Goal: Ask a question

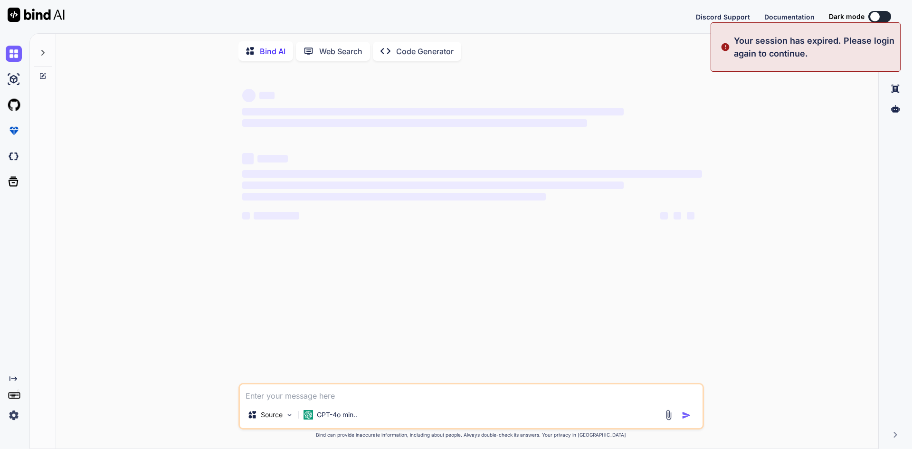
type textarea "x"
type textarea "o"
type textarea "x"
type textarea "or"
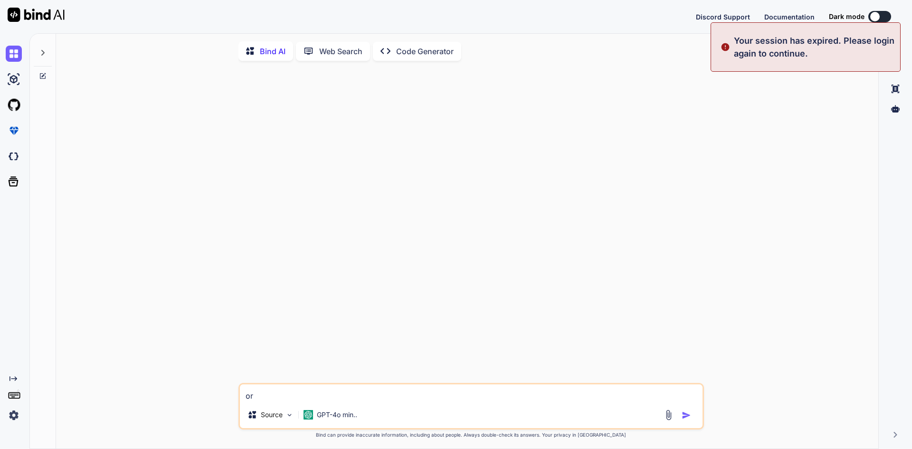
type textarea "x"
type textarea "or"
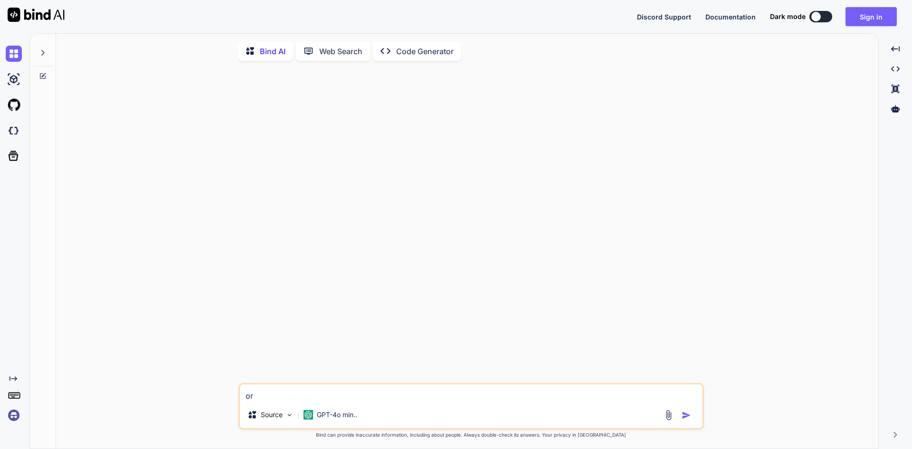
click at [609, 214] on div at bounding box center [471, 225] width 463 height 314
click at [364, 138] on div at bounding box center [471, 225] width 463 height 314
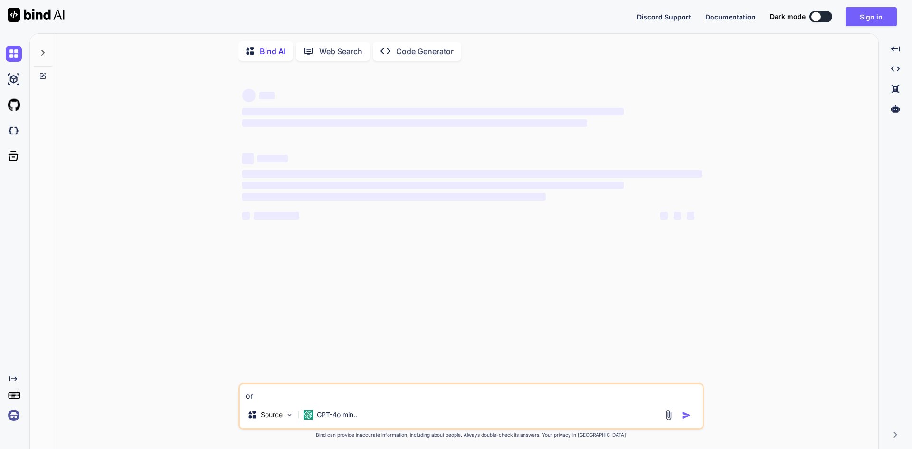
click at [312, 398] on textarea "or" at bounding box center [471, 392] width 462 height 17
type textarea "x"
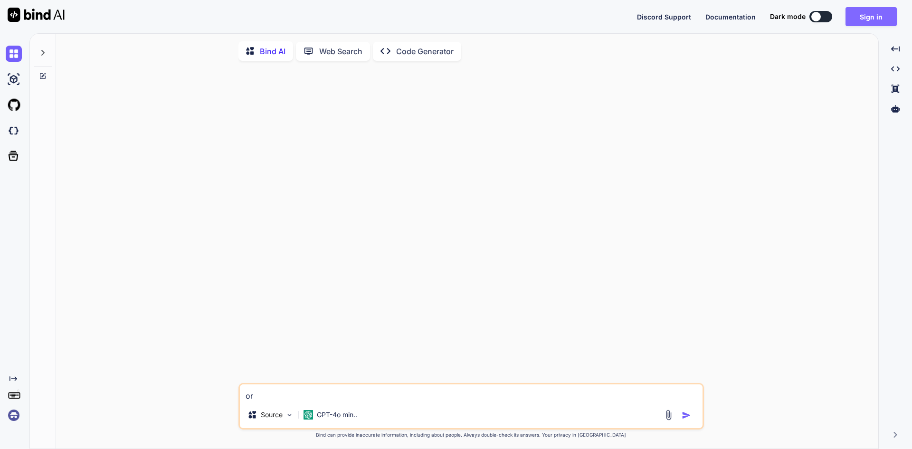
click at [868, 14] on button "Sign in" at bounding box center [870, 16] width 51 height 19
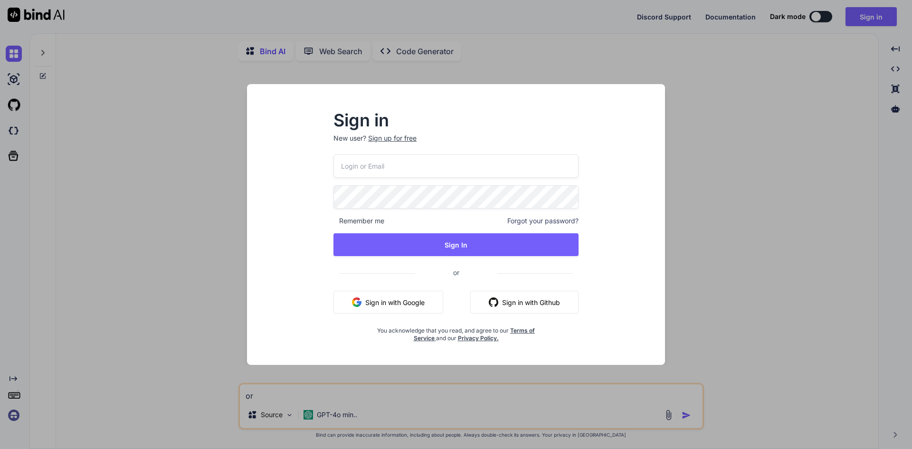
click at [386, 301] on button "Sign in with Google" at bounding box center [388, 302] width 110 height 23
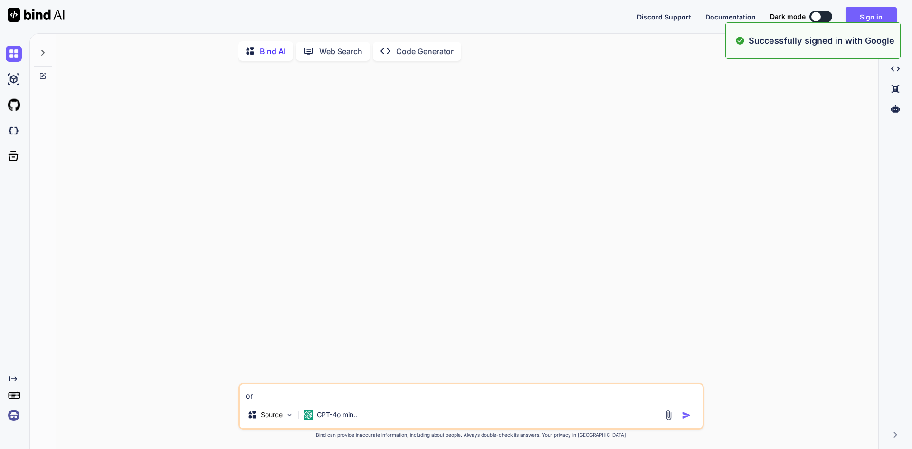
click at [280, 394] on textarea "or" at bounding box center [471, 392] width 462 height 17
click at [279, 394] on textarea "or" at bounding box center [471, 392] width 462 height 17
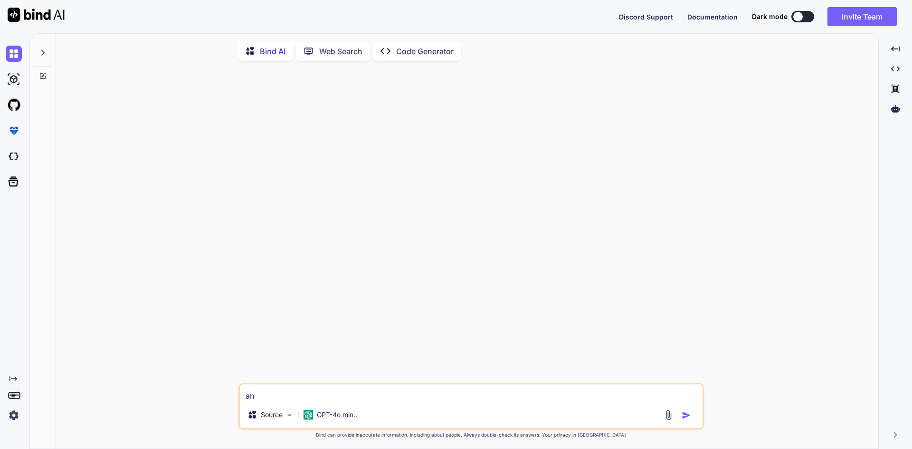
type textarea "a"
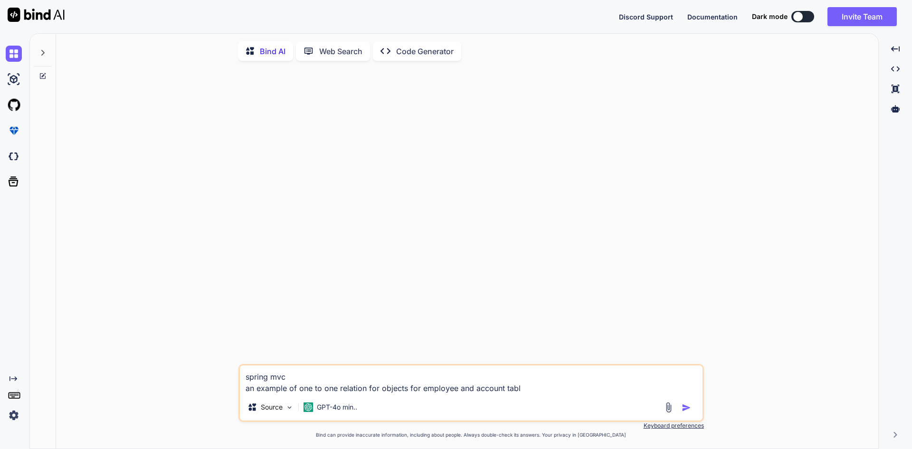
type textarea "spring mvc an example of one to one relation for objects for employee and accou…"
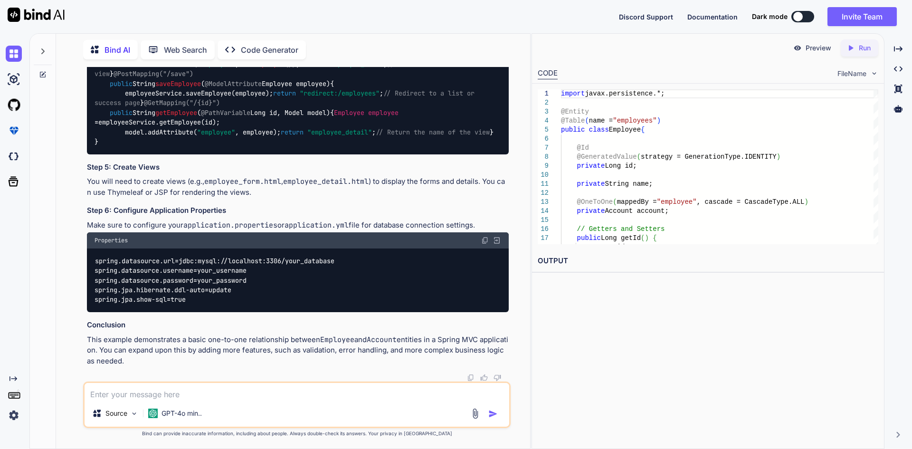
scroll to position [1746, 0]
click at [220, 390] on textarea at bounding box center [297, 391] width 424 height 17
type textarea "need above in plain Hibernate only no JPA"
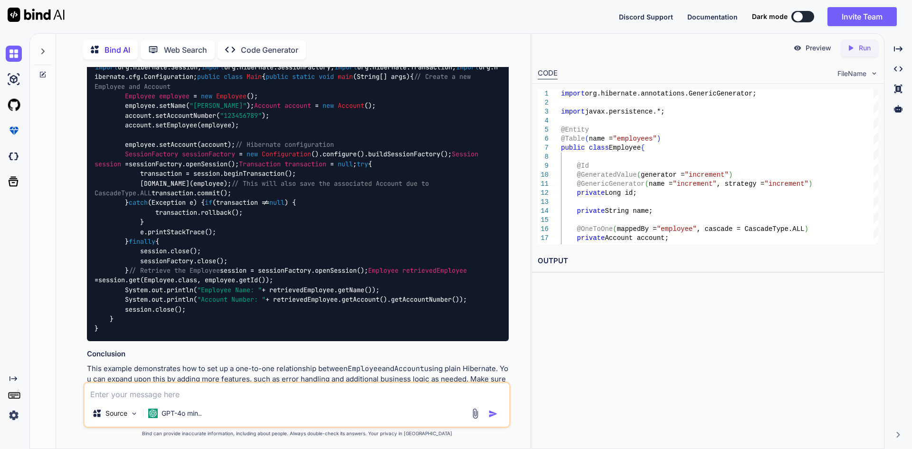
scroll to position [2164, 0]
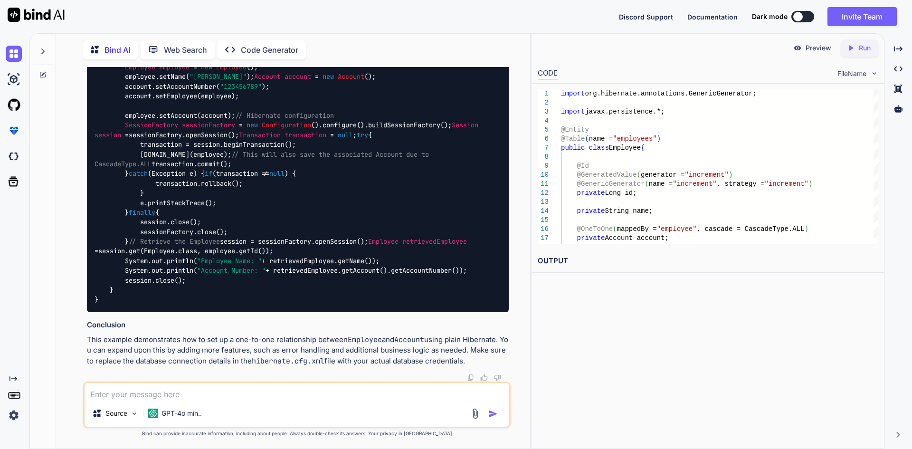
drag, startPoint x: 160, startPoint y: 259, endPoint x: 225, endPoint y: 261, distance: 64.1
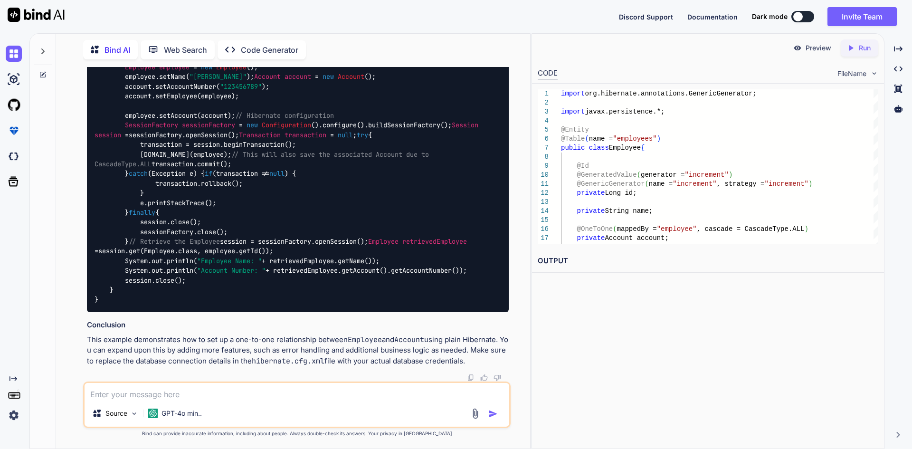
drag, startPoint x: 109, startPoint y: 237, endPoint x: 232, endPoint y: 238, distance: 123.4
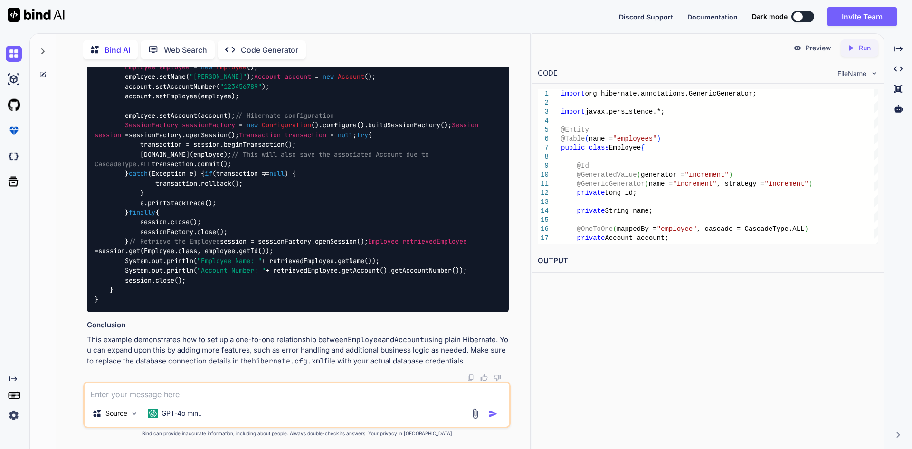
drag, startPoint x: 216, startPoint y: 250, endPoint x: 112, endPoint y: 228, distance: 107.2
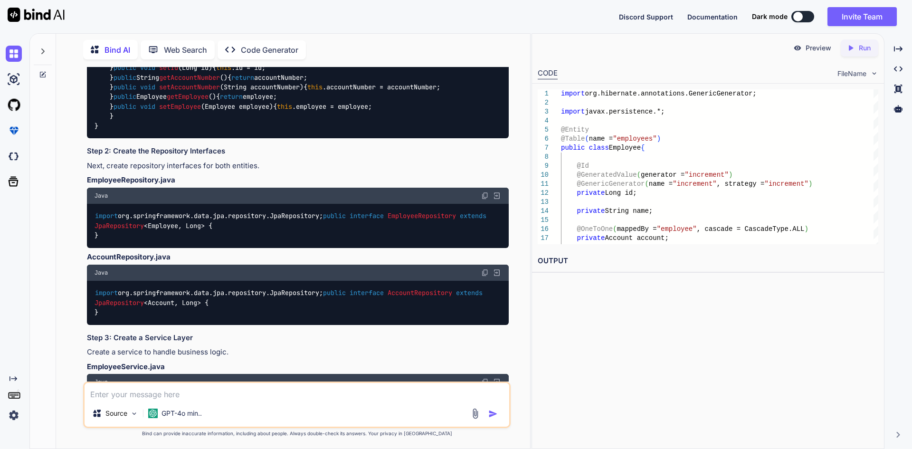
scroll to position [522, 0]
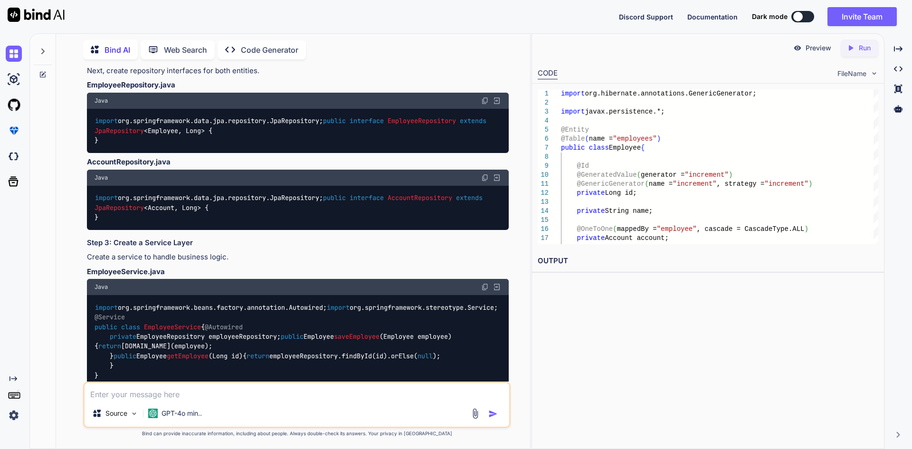
drag, startPoint x: 106, startPoint y: 262, endPoint x: 255, endPoint y: 270, distance: 149.3
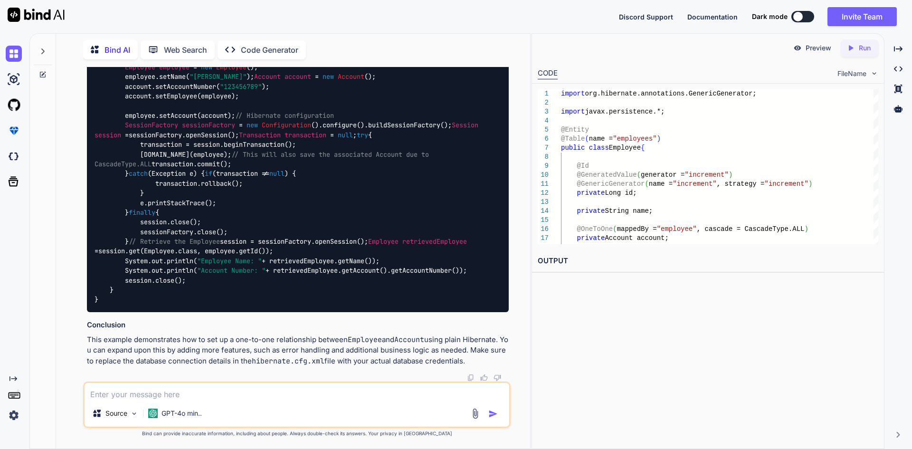
scroll to position [3323, 0]
drag, startPoint x: 260, startPoint y: 254, endPoint x: 123, endPoint y: 247, distance: 136.9
click at [123, 247] on div "import org.hibernate.Session; import org.hibernate.SessionFactory; import org.h…" at bounding box center [298, 169] width 422 height 286
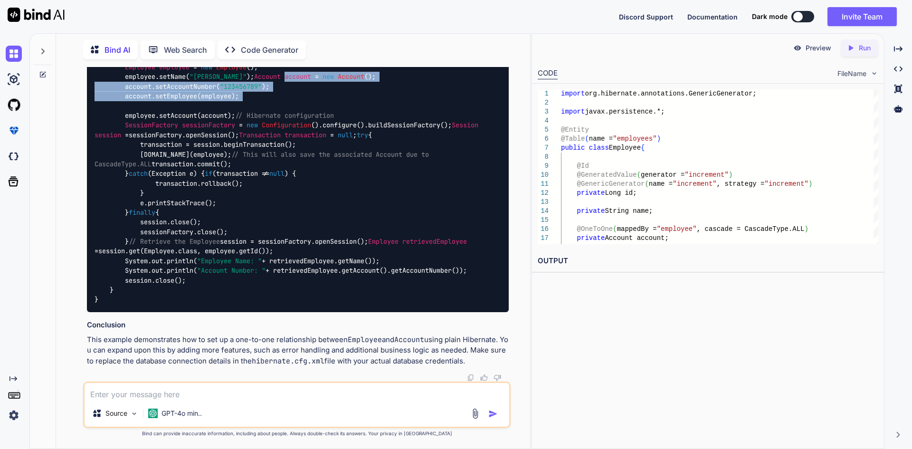
drag, startPoint x: 266, startPoint y: 301, endPoint x: 158, endPoint y: 273, distance: 111.9
click at [158, 273] on div "import org.hibernate.Session; import org.hibernate.SessionFactory; import org.h…" at bounding box center [298, 169] width 422 height 286
click at [243, 198] on div "import org.hibernate.Session; import org.hibernate.SessionFactory; import org.h…" at bounding box center [298, 169] width 422 height 286
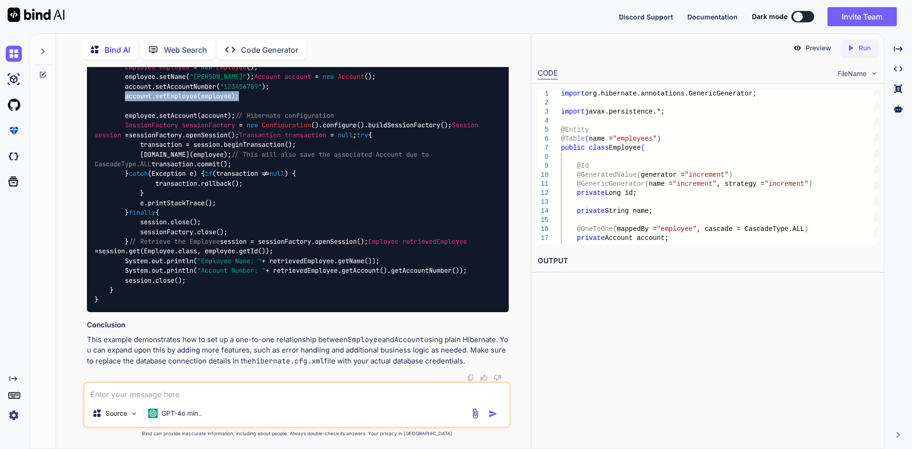
drag, startPoint x: 249, startPoint y: 197, endPoint x: 125, endPoint y: 199, distance: 123.9
click at [125, 199] on div "import org.hibernate.Session; import org.hibernate.SessionFactory; import org.h…" at bounding box center [298, 169] width 422 height 286
drag, startPoint x: 128, startPoint y: 219, endPoint x: 253, endPoint y: 224, distance: 125.4
click at [253, 224] on div "import org.hibernate.Session; import org.hibernate.SessionFactory; import org.h…" at bounding box center [298, 169] width 422 height 286
click at [415, 248] on code "import org.hibernate.Session; import org.hibernate.SessionFactory; import org.h…" at bounding box center [295, 168] width 403 height 271
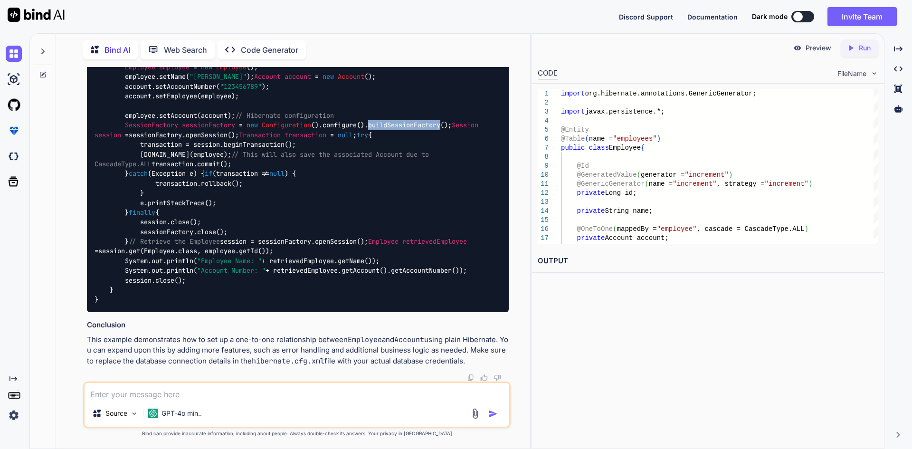
click at [415, 248] on code "import org.hibernate.Session; import org.hibernate.SessionFactory; import org.h…" at bounding box center [295, 168] width 403 height 271
click at [221, 130] on span "sessionFactory" at bounding box center [208, 125] width 53 height 9
drag, startPoint x: 180, startPoint y: 251, endPoint x: 298, endPoint y: 250, distance: 118.2
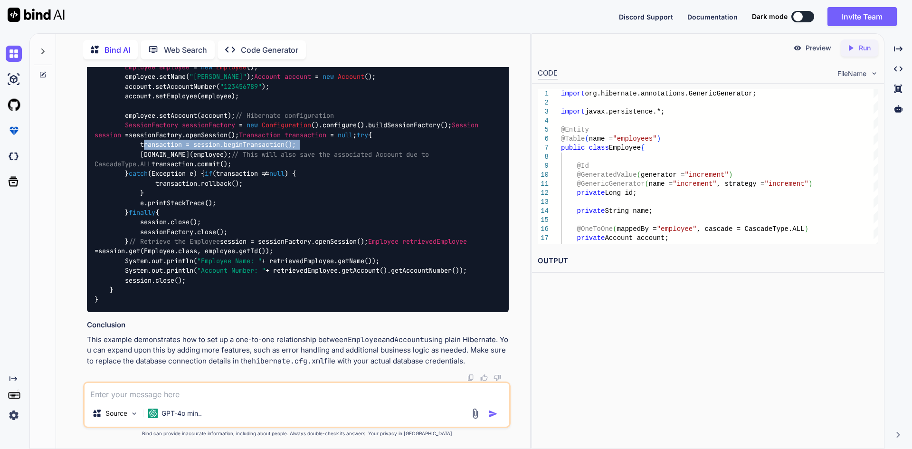
click at [298, 250] on code "import org.hibernate.Session; import org.hibernate.SessionFactory; import org.h…" at bounding box center [295, 168] width 403 height 271
drag, startPoint x: 140, startPoint y: 255, endPoint x: 226, endPoint y: 261, distance: 86.1
click at [226, 261] on code "import org.hibernate.Session; import org.hibernate.SessionFactory; import org.h…" at bounding box center [295, 168] width 403 height 271
drag, startPoint x: 139, startPoint y: 266, endPoint x: 226, endPoint y: 264, distance: 87.4
click at [226, 264] on div "import org.hibernate.Session; import org.hibernate.SessionFactory; import org.h…" at bounding box center [298, 169] width 422 height 286
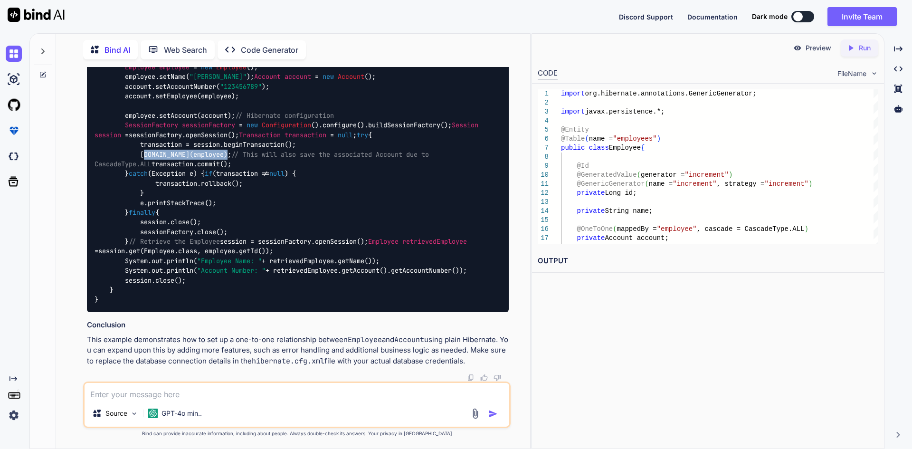
scroll to position [3561, 0]
drag, startPoint x: 337, startPoint y: 299, endPoint x: 283, endPoint y: 298, distance: 53.2
click at [283, 298] on code "import org.hibernate.Session; import org.hibernate.SessionFactory; import org.h…" at bounding box center [295, 168] width 403 height 271
click at [344, 250] on div "import org.hibernate.Session; import org.hibernate.SessionFactory; import org.h…" at bounding box center [298, 169] width 422 height 286
click at [293, 296] on code "import org.hibernate.Session; import org.hibernate.SessionFactory; import org.h…" at bounding box center [295, 168] width 403 height 271
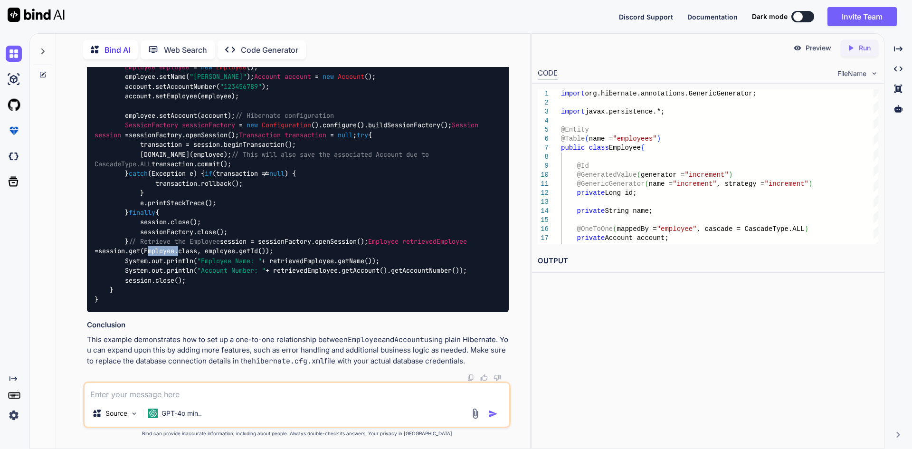
click at [293, 296] on code "import org.hibernate.Session; import org.hibernate.SessionFactory; import org.h…" at bounding box center [295, 168] width 403 height 271
drag, startPoint x: 143, startPoint y: 153, endPoint x: 178, endPoint y: 216, distance: 71.8
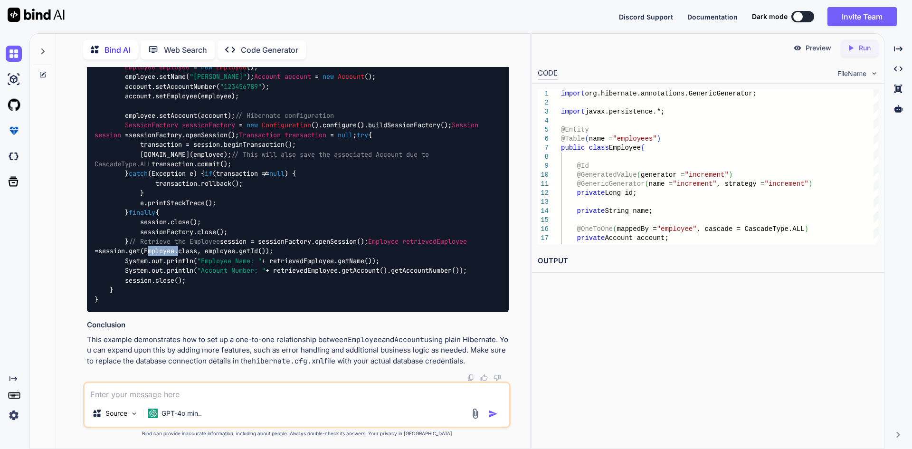
drag, startPoint x: 107, startPoint y: 236, endPoint x: 146, endPoint y: 247, distance: 40.8
drag, startPoint x: 97, startPoint y: 282, endPoint x: 186, endPoint y: 309, distance: 92.7
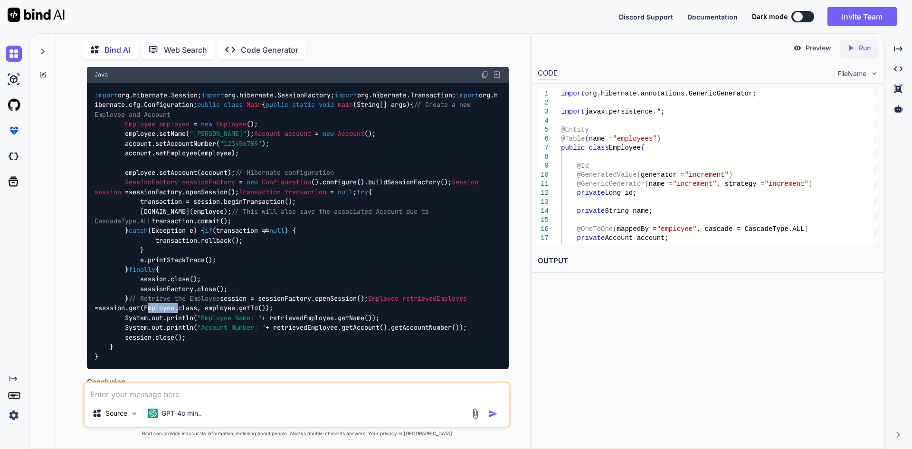
scroll to position [2184, 0]
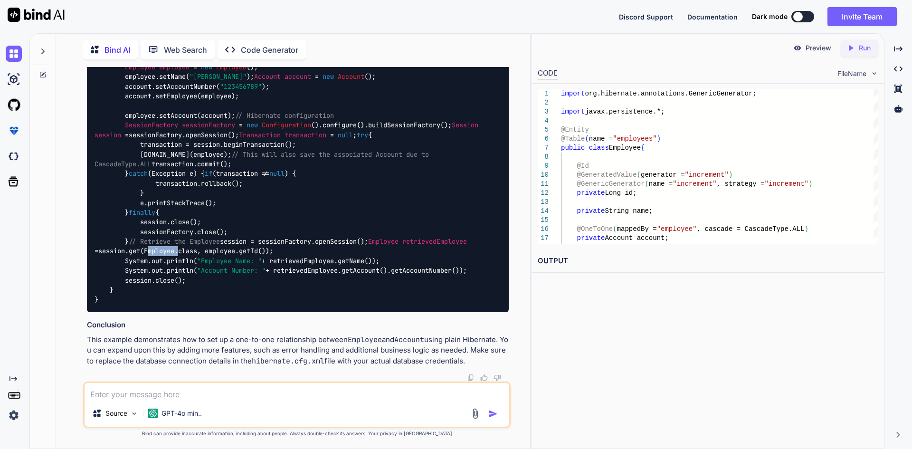
drag, startPoint x: 212, startPoint y: 252, endPoint x: 106, endPoint y: 239, distance: 106.1
drag, startPoint x: 301, startPoint y: 252, endPoint x: 333, endPoint y: 252, distance: 32.3
click at [333, 252] on code "import org.hibernate.Session; import org.hibernate.SessionFactory; import org.h…" at bounding box center [295, 168] width 403 height 271
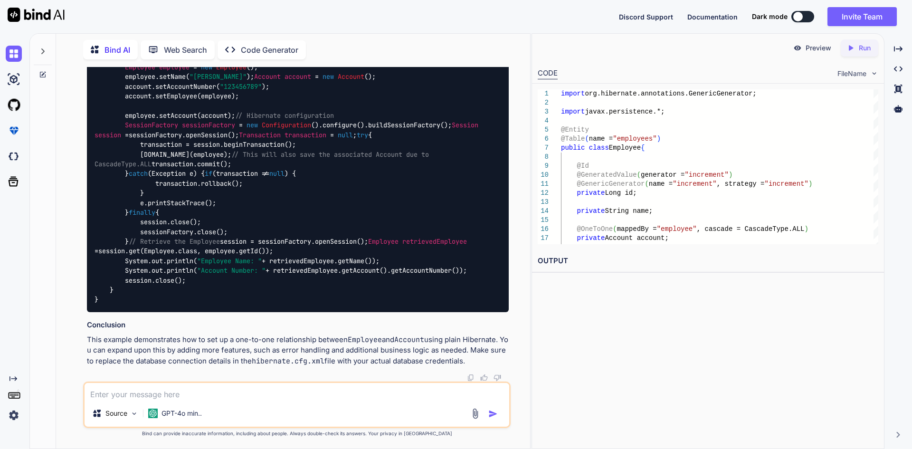
click at [274, 250] on code "import org.hibernate.Session; import org.hibernate.SessionFactory; import org.h…" at bounding box center [295, 168] width 403 height 271
click at [218, 393] on textarea at bounding box center [297, 391] width 424 height 17
type textarea "m"
type textarea "j"
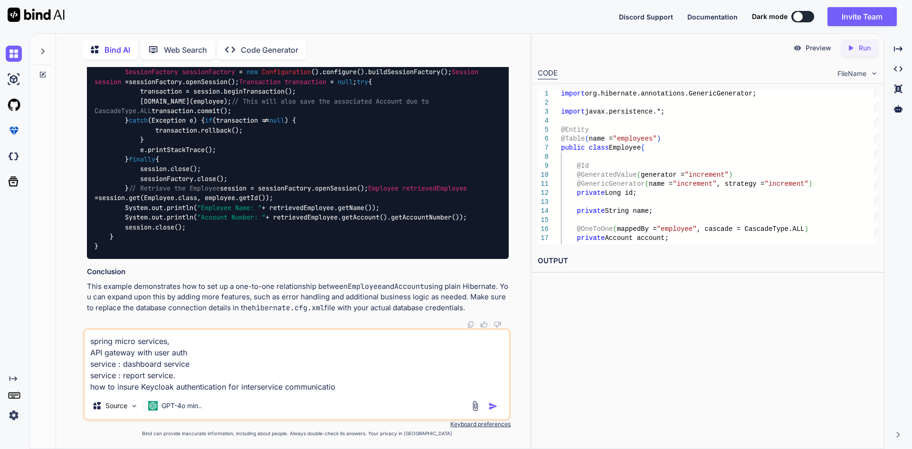
type textarea "spring micro services, API gateway with user auth service : dashboard service s…"
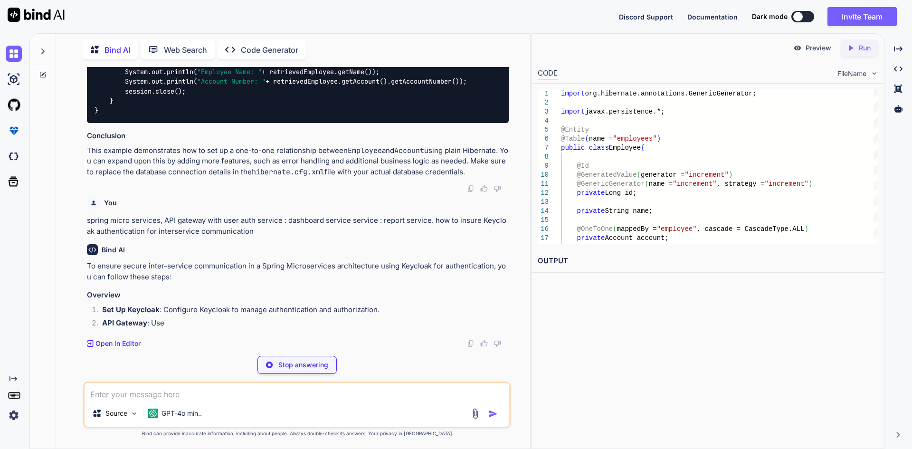
scroll to position [3810, 0]
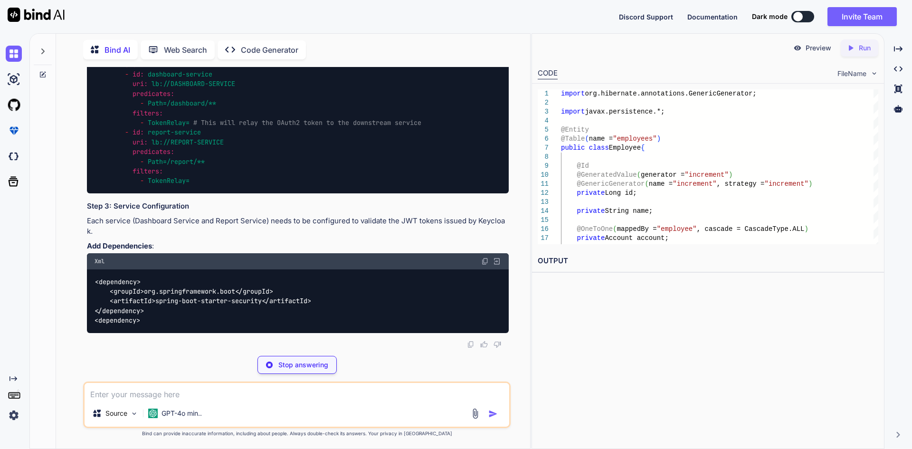
drag, startPoint x: 151, startPoint y: 310, endPoint x: 363, endPoint y: 312, distance: 211.8
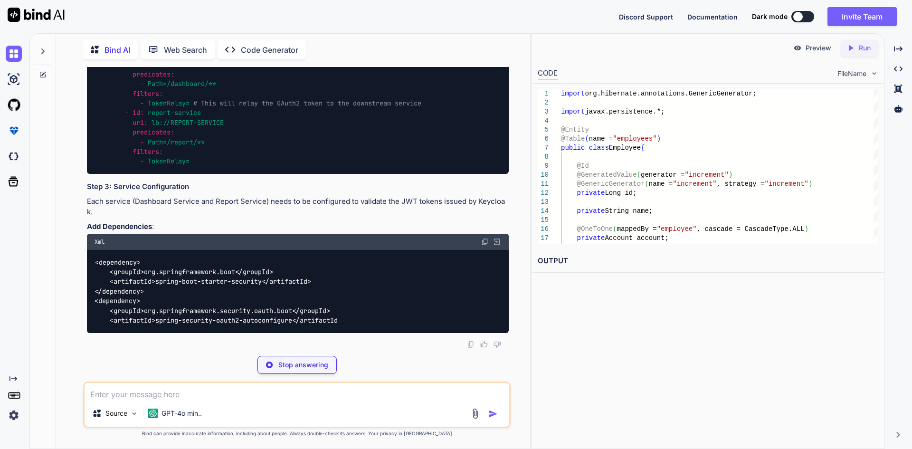
scroll to position [3857, 0]
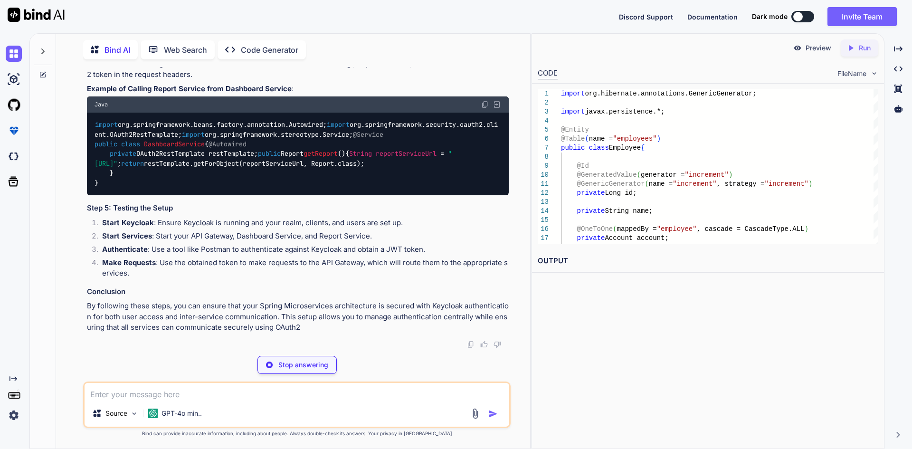
drag, startPoint x: 194, startPoint y: 277, endPoint x: 469, endPoint y: 281, distance: 274.9
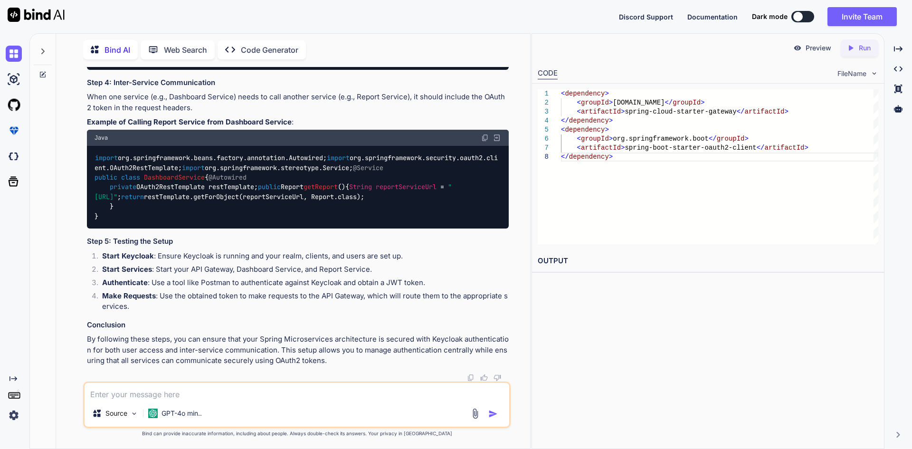
scroll to position [3952, 0]
drag, startPoint x: 187, startPoint y: 201, endPoint x: 384, endPoint y: 203, distance: 197.5
drag, startPoint x: 366, startPoint y: 211, endPoint x: 181, endPoint y: 219, distance: 184.9
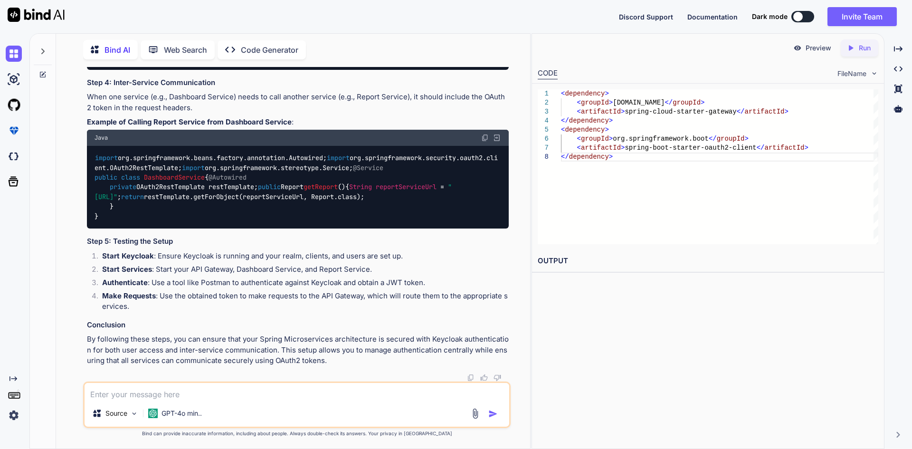
click at [181, 69] on div "spring: security: oauth2: resourceserver: jwt: issuer-uri: http://localhost:808…" at bounding box center [298, 32] width 422 height 73
click at [144, 397] on textarea at bounding box center [297, 391] width 424 height 17
type textarea "h"
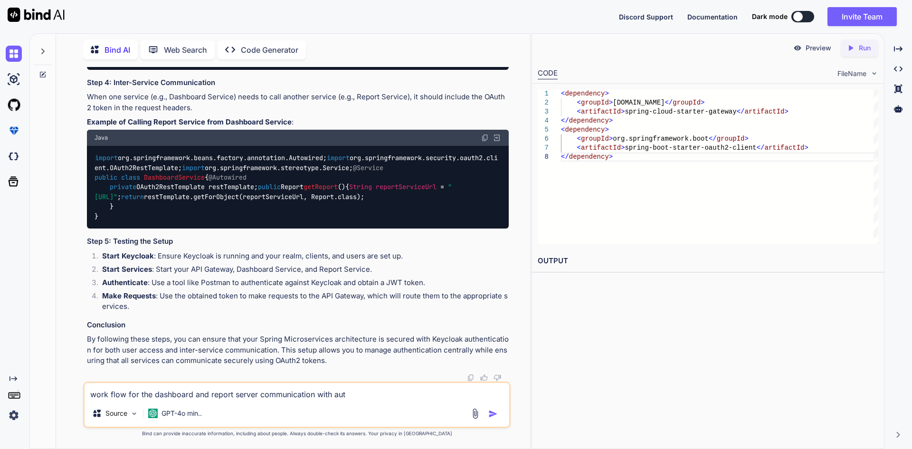
type textarea "work flow for the dashboard and report server communication with auth"
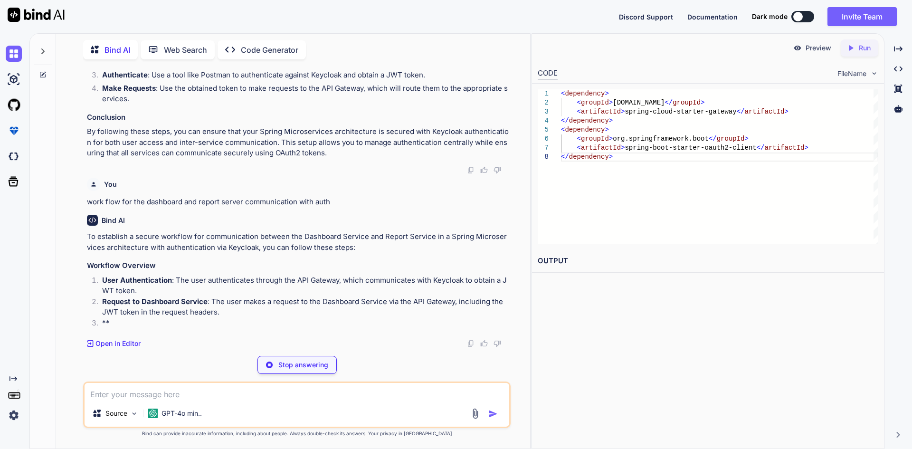
scroll to position [5106, 0]
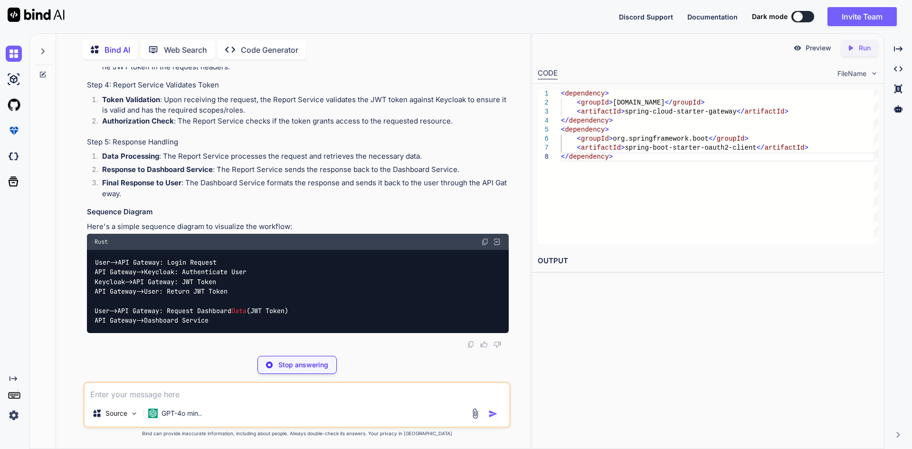
drag, startPoint x: 190, startPoint y: 278, endPoint x: 501, endPoint y: 287, distance: 311.1
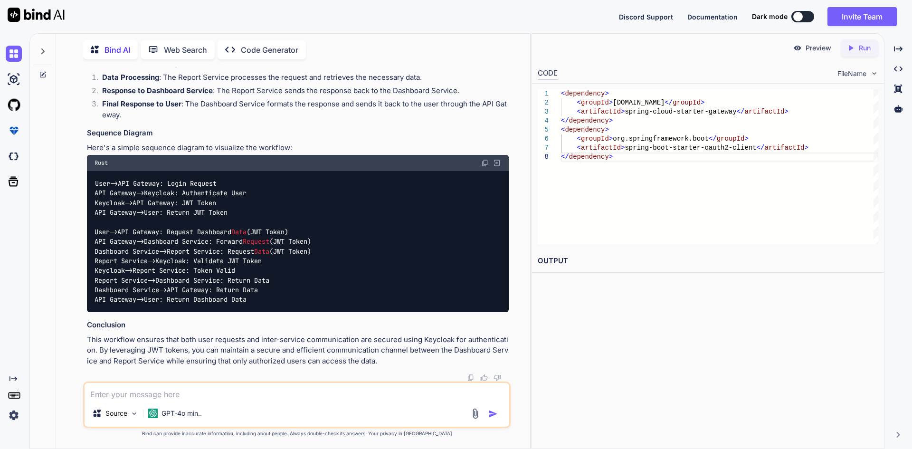
drag, startPoint x: 217, startPoint y: 301, endPoint x: 499, endPoint y: 310, distance: 282.6
drag, startPoint x: 249, startPoint y: 228, endPoint x: 498, endPoint y: 236, distance: 249.4
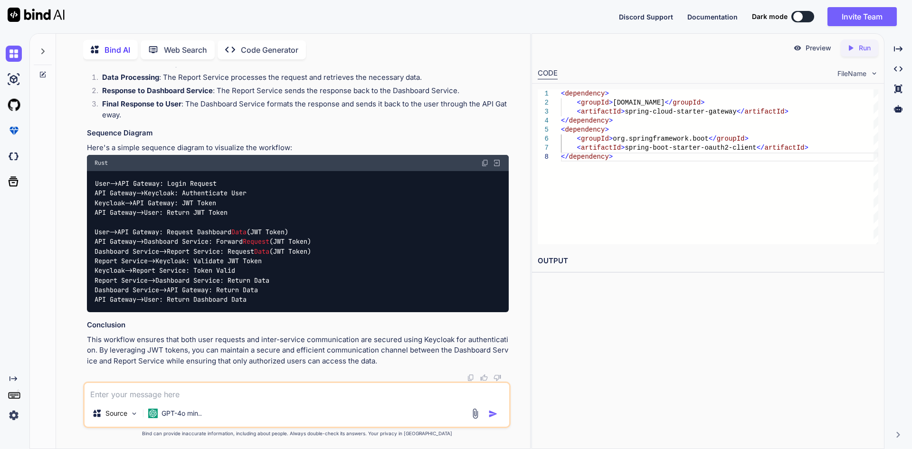
drag, startPoint x: 218, startPoint y: 248, endPoint x: 505, endPoint y: 255, distance: 287.3
drag, startPoint x: 302, startPoint y: 261, endPoint x: 88, endPoint y: 250, distance: 214.4
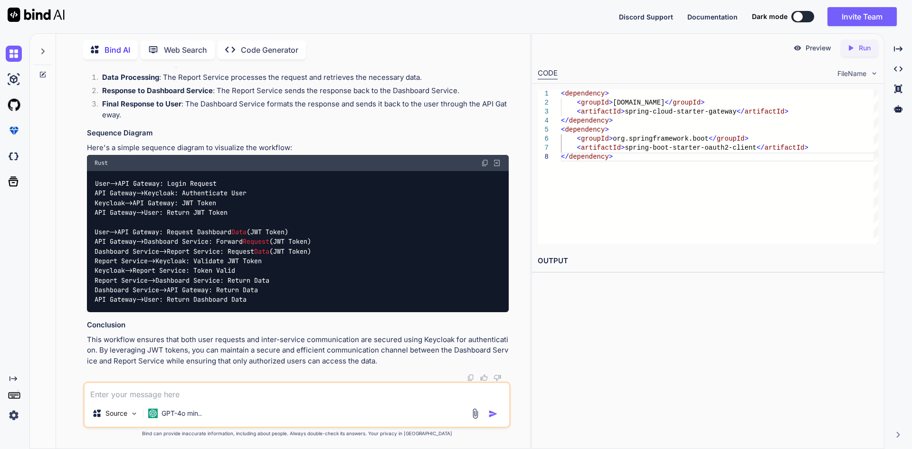
copy li "Report Service Validates Token : The Report Service validates the JWT token rec…"
drag, startPoint x: 120, startPoint y: 179, endPoint x: 245, endPoint y: 184, distance: 125.4
click at [245, 184] on div "User -> API Gateway: Login Request API Gateway -> Keycloak: Authenticate User K…" at bounding box center [298, 241] width 422 height 141
click at [246, 184] on div "User -> API Gateway: Login Request API Gateway -> Keycloak: Authenticate User K…" at bounding box center [298, 241] width 422 height 141
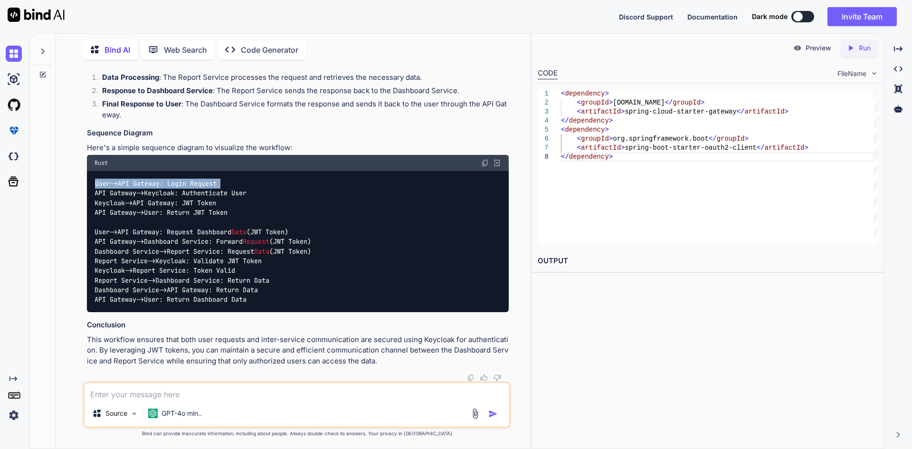
drag, startPoint x: 235, startPoint y: 182, endPoint x: 83, endPoint y: 178, distance: 151.5
click at [83, 178] on div "You spring mvc an example of one to one relation for objects for employee and a…" at bounding box center [296, 257] width 427 height 381
drag, startPoint x: 96, startPoint y: 190, endPoint x: 258, endPoint y: 191, distance: 161.9
click at [258, 191] on div "User -> API Gateway: Login Request API Gateway -> Keycloak: Authenticate User K…" at bounding box center [298, 241] width 422 height 141
drag, startPoint x: 94, startPoint y: 202, endPoint x: 228, endPoint y: 203, distance: 133.9
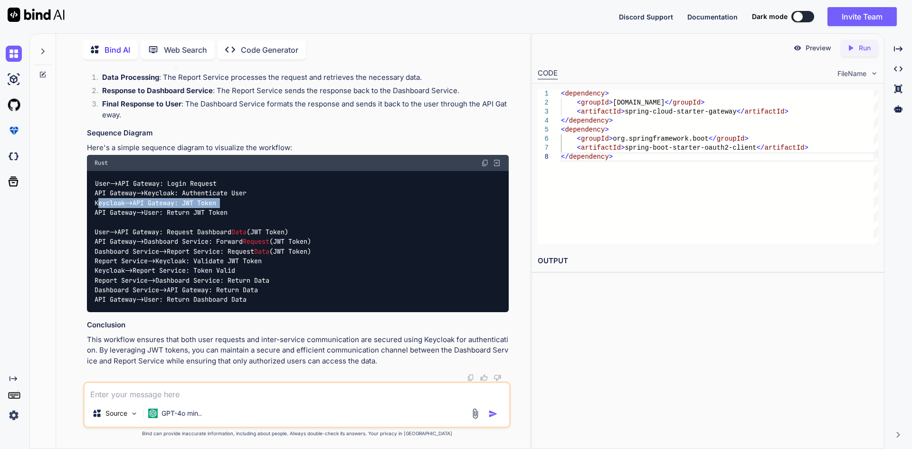
click at [228, 203] on div "User -> API Gateway: Login Request API Gateway -> Keycloak: Authenticate User K…" at bounding box center [298, 241] width 422 height 141
drag, startPoint x: 95, startPoint y: 216, endPoint x: 242, endPoint y: 213, distance: 146.7
click at [242, 213] on div "User -> API Gateway: Login Request API Gateway -> Keycloak: Authenticate User K…" at bounding box center [298, 241] width 422 height 141
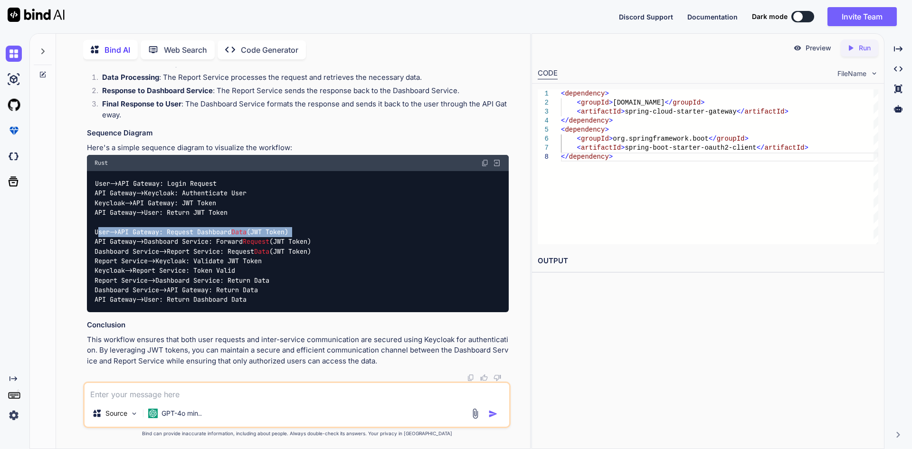
drag, startPoint x: 123, startPoint y: 231, endPoint x: 310, endPoint y: 233, distance: 187.1
click at [310, 233] on div "User -> API Gateway: Login Request API Gateway -> Keycloak: Authenticate User K…" at bounding box center [298, 241] width 422 height 141
drag, startPoint x: 110, startPoint y: 242, endPoint x: 307, endPoint y: 240, distance: 196.5
click at [307, 240] on code "User -> API Gateway: Login Request API Gateway -> Keycloak: Authenticate User K…" at bounding box center [202, 242] width 216 height 126
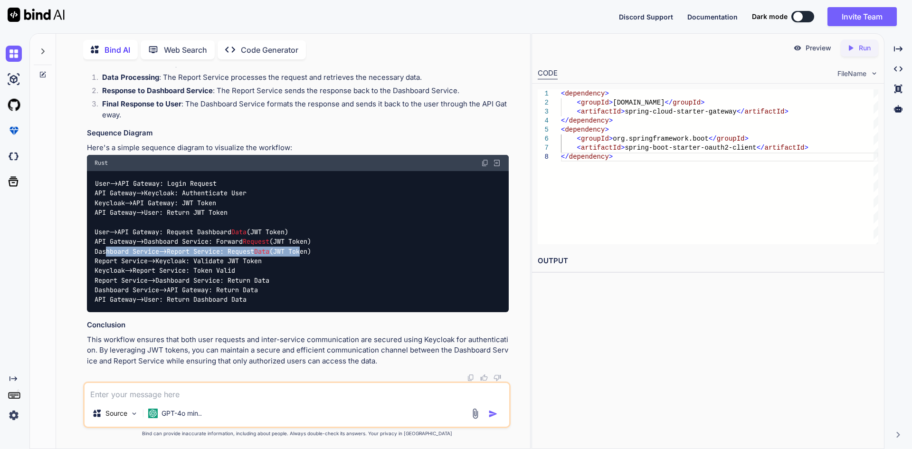
drag, startPoint x: 108, startPoint y: 254, endPoint x: 315, endPoint y: 255, distance: 206.5
click at [311, 255] on code "User -> API Gateway: Login Request API Gateway -> Keycloak: Authenticate User K…" at bounding box center [202, 242] width 216 height 126
drag, startPoint x: 98, startPoint y: 259, endPoint x: 263, endPoint y: 259, distance: 165.2
click at [263, 259] on code "User -> API Gateway: Login Request API Gateway -> Keycloak: Authenticate User K…" at bounding box center [202, 242] width 216 height 126
click at [202, 389] on textarea at bounding box center [297, 391] width 424 height 17
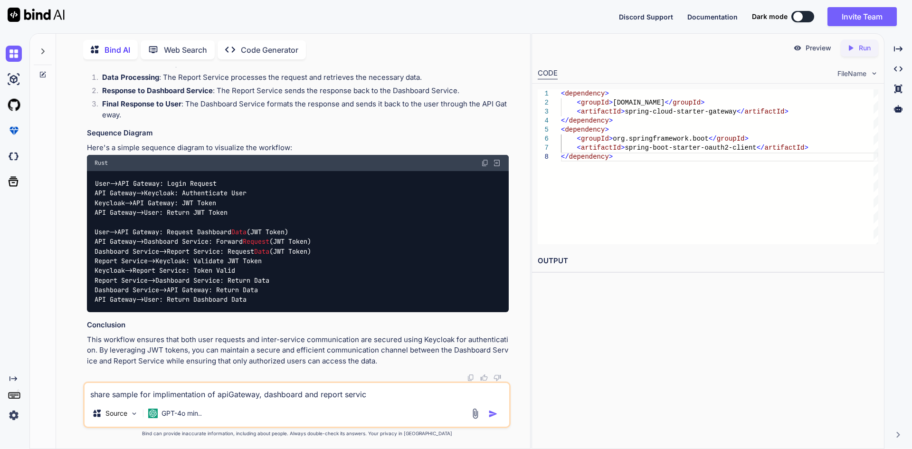
type textarea "share sample for implimentation of apiGateway, dashboard and report service"
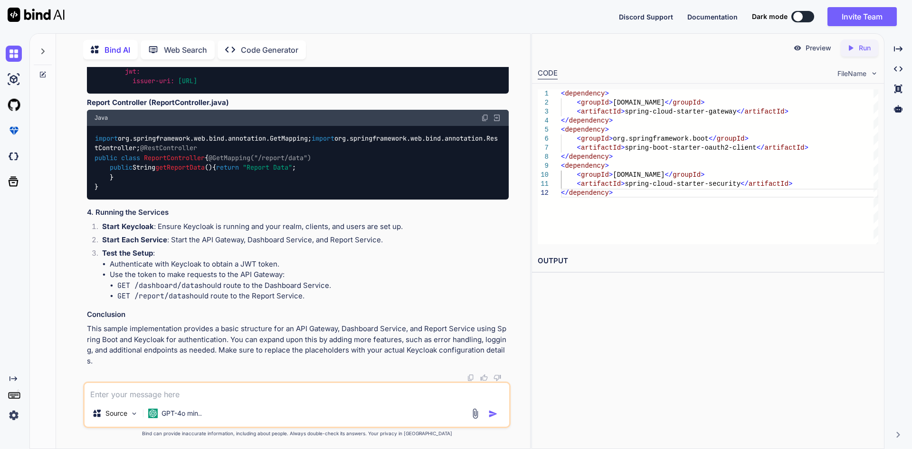
scroll to position [6840, 0]
drag, startPoint x: 242, startPoint y: 306, endPoint x: 120, endPoint y: 289, distance: 122.8
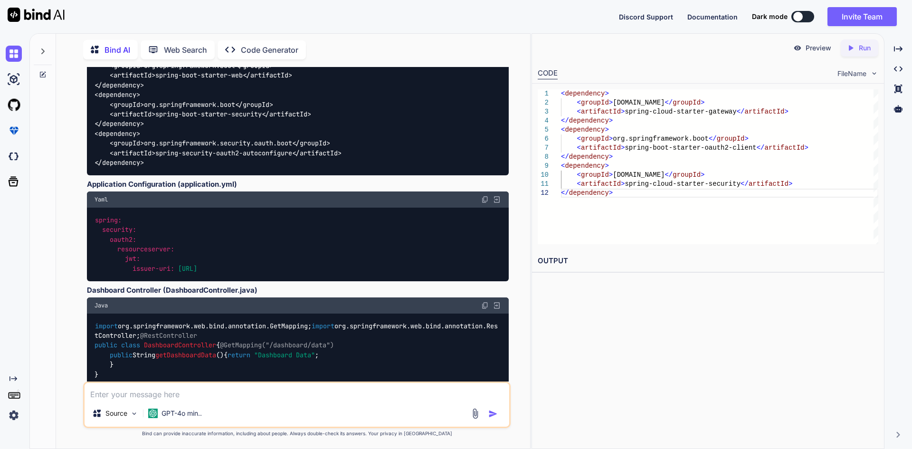
scroll to position [5697, 0]
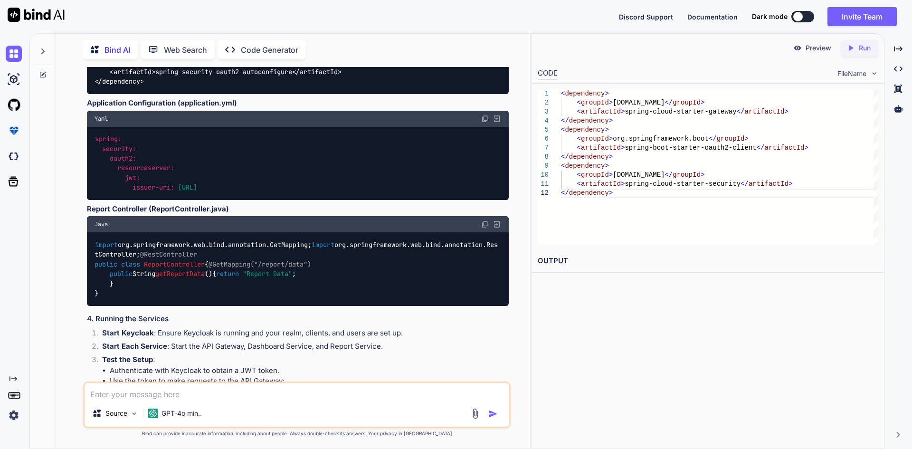
click at [145, 393] on textarea at bounding box center [297, 391] width 424 height 17
type textarea "in the sample did not see calling of report service from dashboard service"
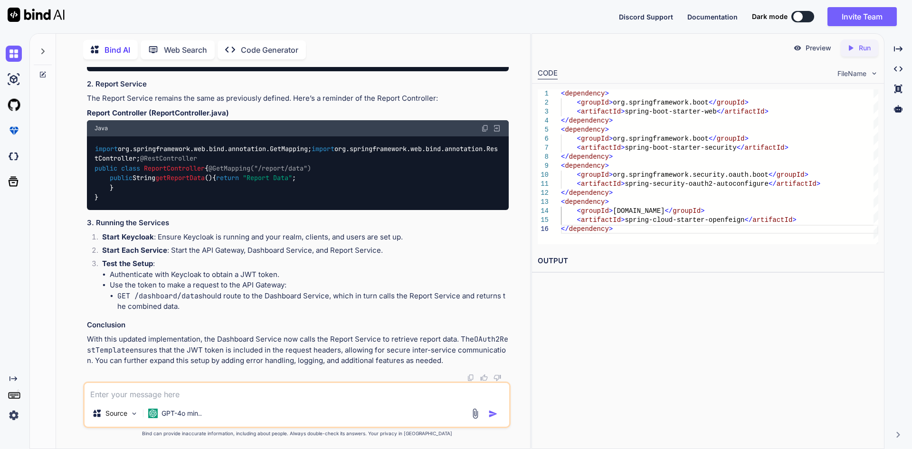
scroll to position [8588, 0]
click at [255, 383] on textarea at bounding box center [297, 391] width 424 height 17
